Goal: Task Accomplishment & Management: Use online tool/utility

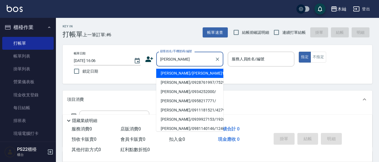
click at [199, 75] on li "[PERSON_NAME]/[PERSON_NAME]13013/13013" at bounding box center [189, 73] width 67 height 9
type input "[PERSON_NAME]/[PERSON_NAME]13013/13013"
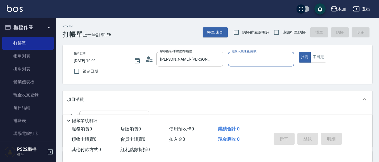
type input "Abby-5"
click at [238, 62] on input "Abby-5" at bounding box center [256, 59] width 53 height 10
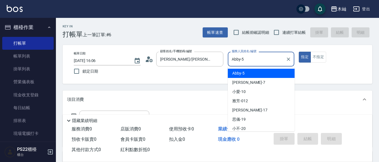
click at [255, 73] on div "Abby -5" at bounding box center [261, 73] width 67 height 9
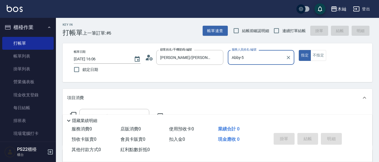
scroll to position [56, 0]
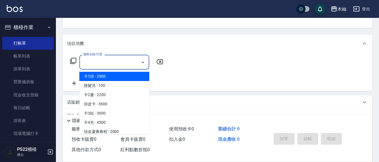
click at [123, 61] on input "服務名稱/代號" at bounding box center [110, 62] width 56 height 10
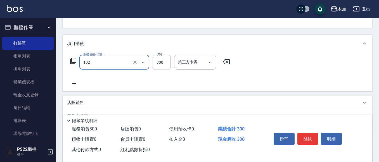
type input "精油洗髮(102)"
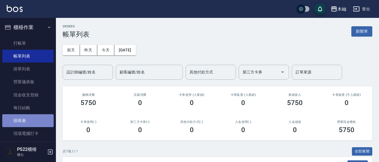
click at [35, 121] on link "排班表" at bounding box center [27, 120] width 51 height 13
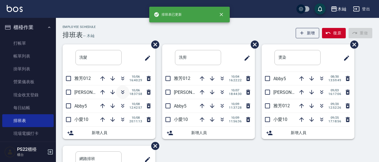
click at [121, 90] on icon "button" at bounding box center [122, 92] width 7 height 7
